Goal: Check status: Check status

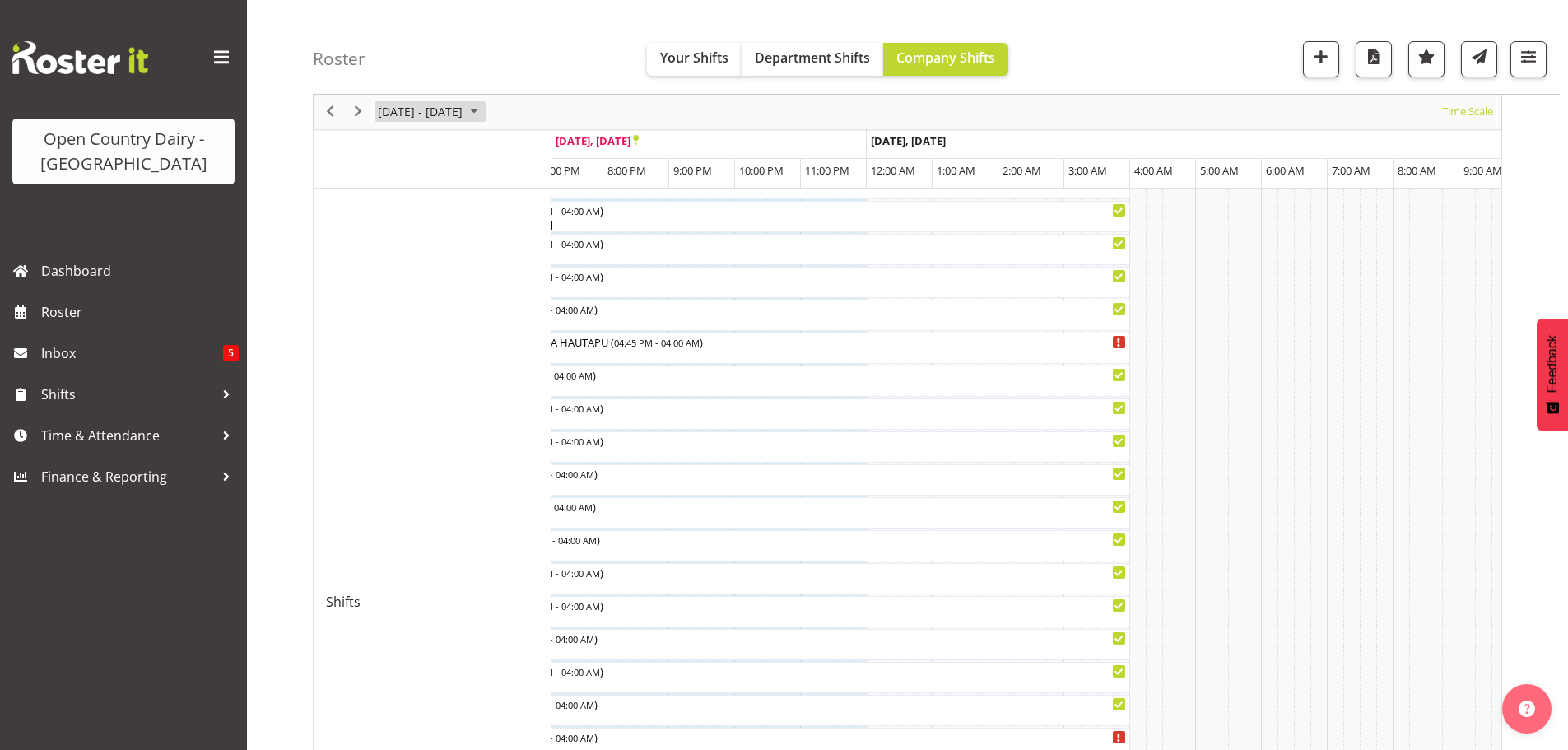
click at [399, 108] on span "[DATE] - [DATE]" at bounding box center [420, 112] width 88 height 20
